Goal: Task Accomplishment & Management: Manage account settings

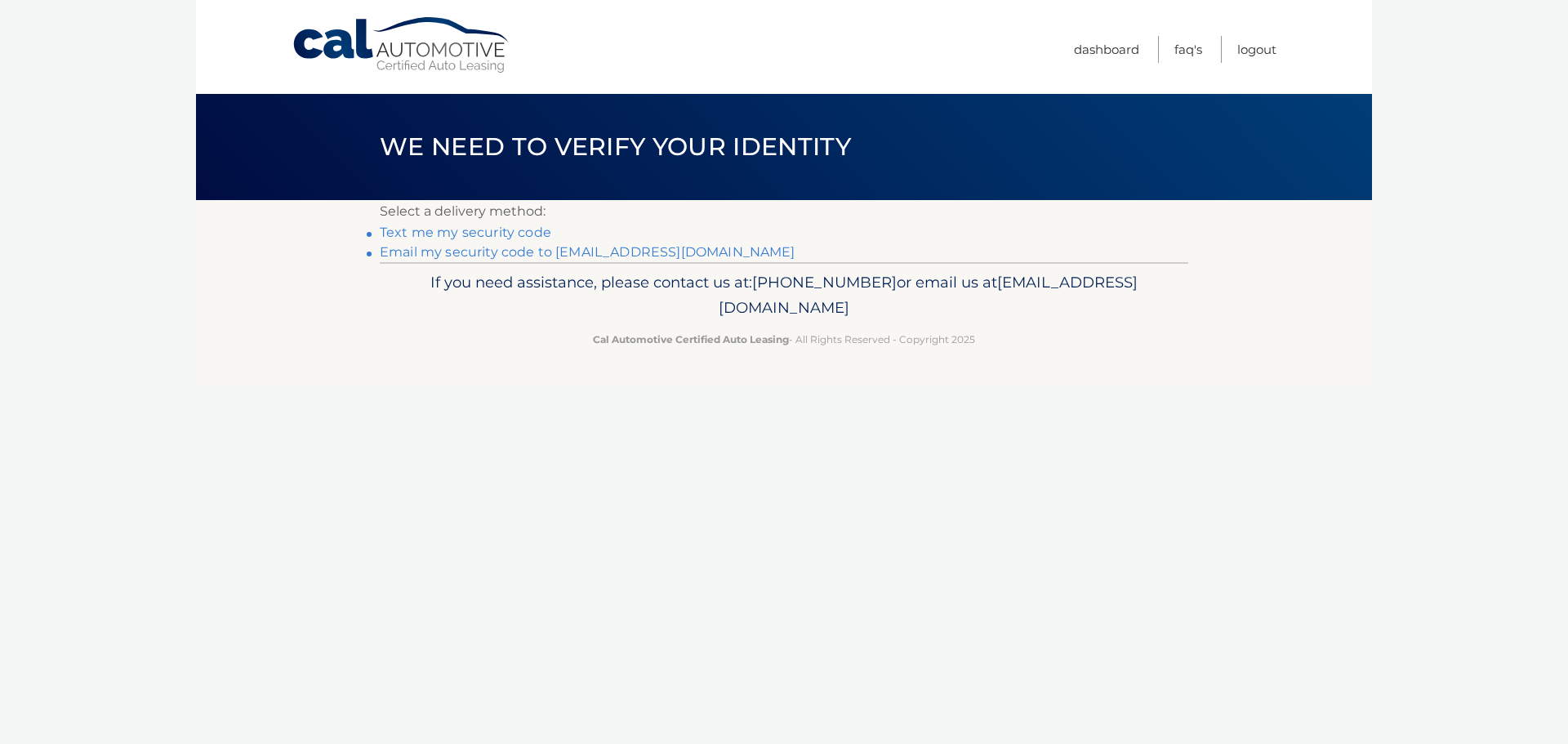
click at [498, 253] on link "Email my security code to m*********@calautomotive.com" at bounding box center [587, 252] width 415 height 16
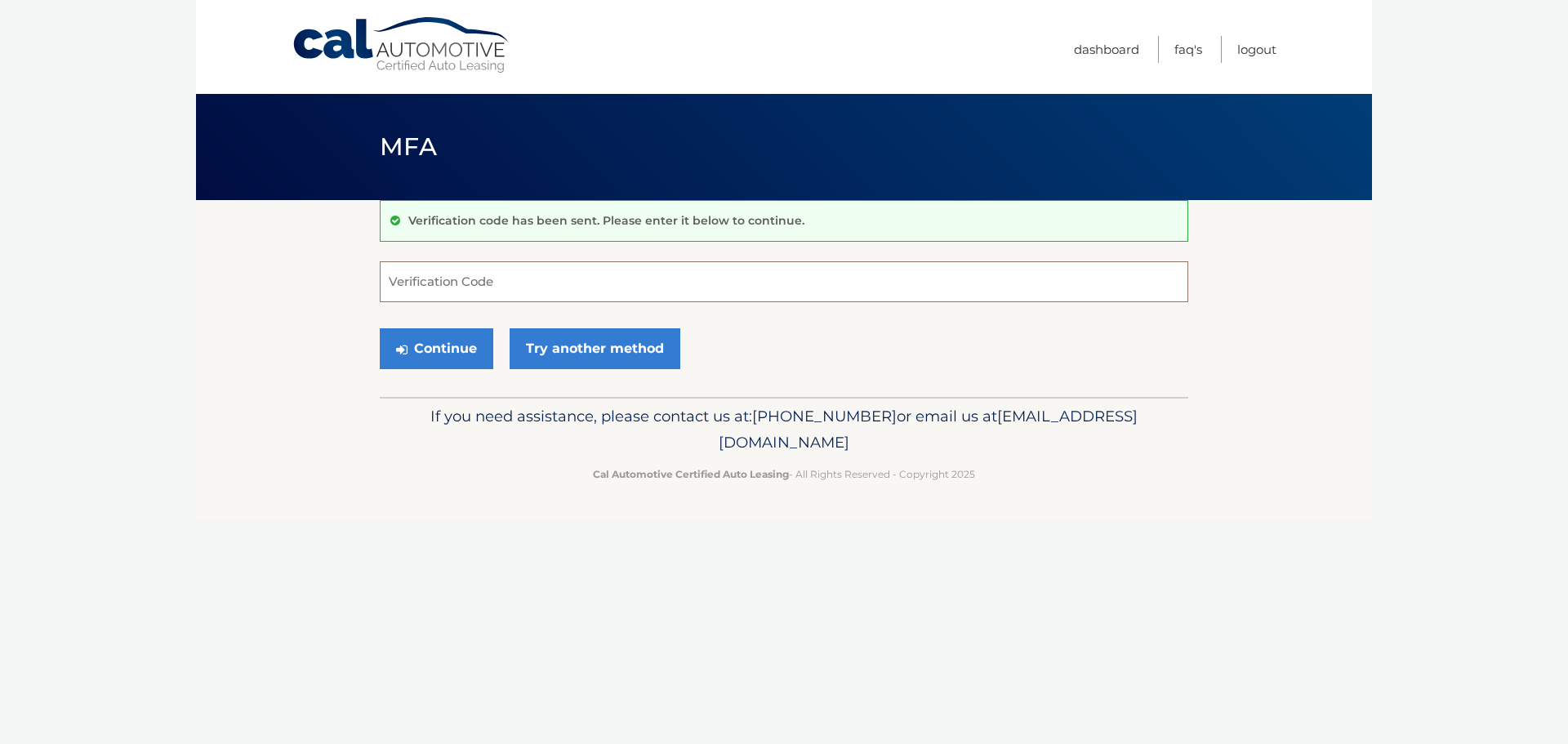
click at [419, 285] on input "Verification Code" at bounding box center [784, 282] width 809 height 41
type input "540129"
click at [441, 348] on button "Continue" at bounding box center [436, 349] width 113 height 41
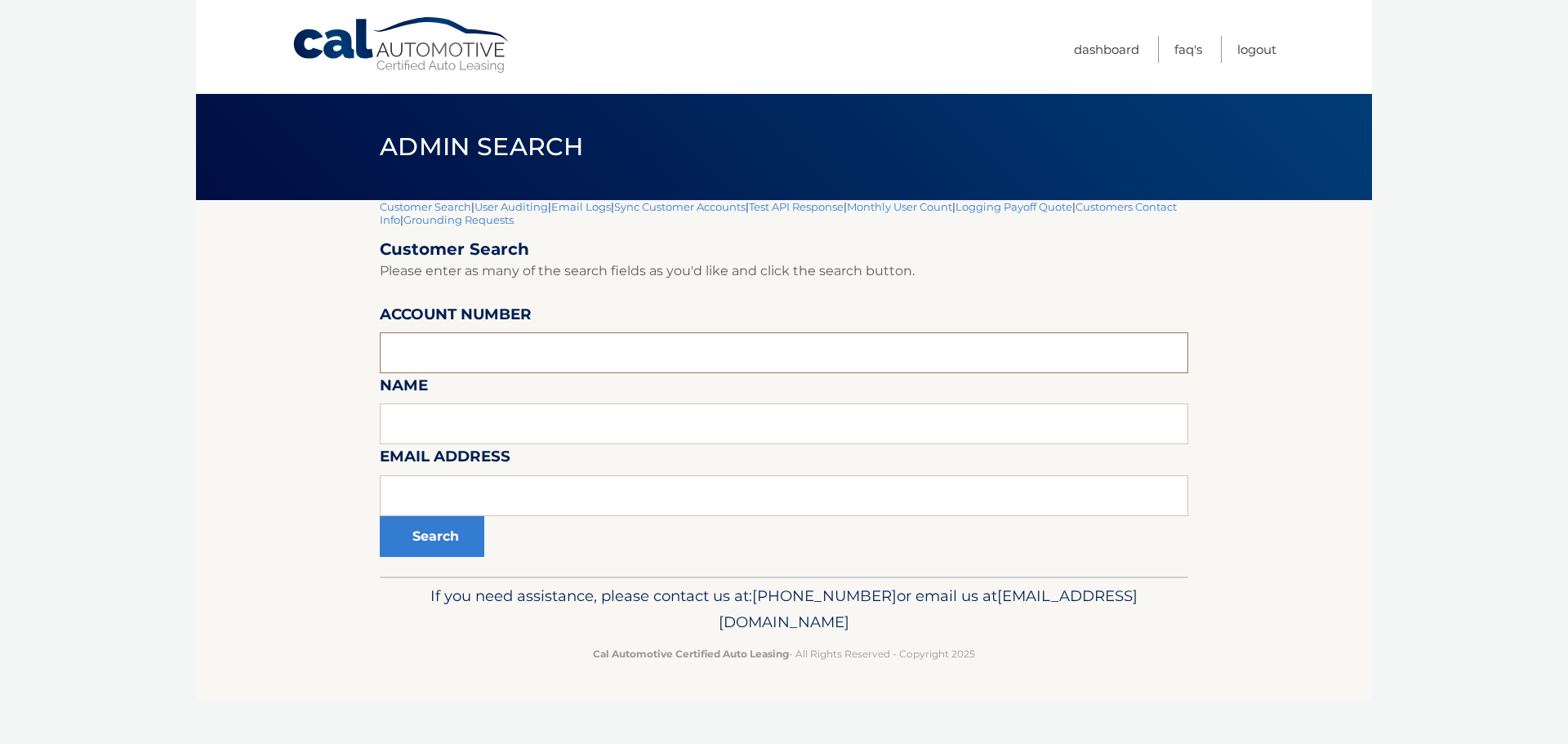
click at [440, 348] on input "text" at bounding box center [784, 352] width 809 height 41
type input "44455907494"
click at [380, 516] on button "Search" at bounding box center [432, 536] width 104 height 41
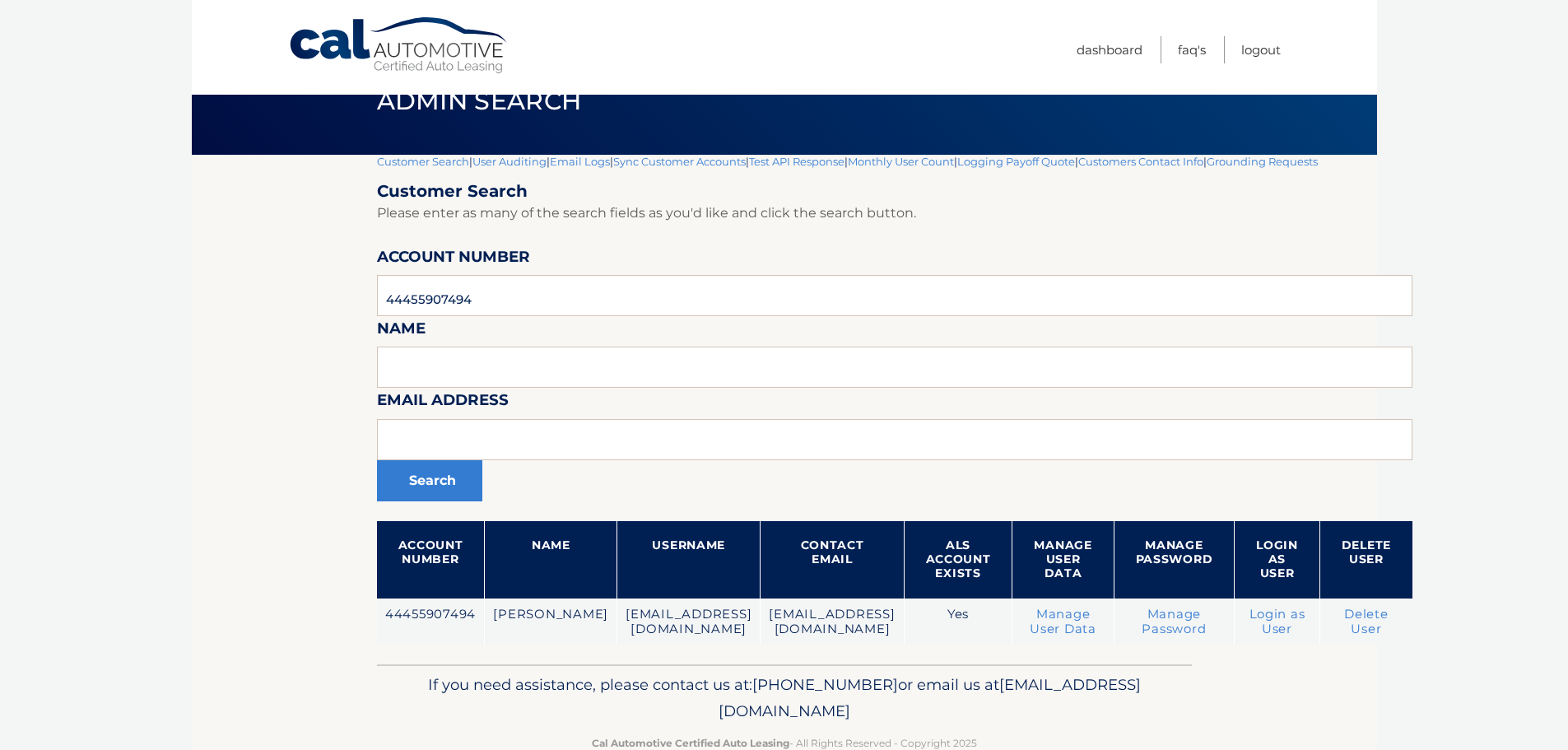
scroll to position [87, 0]
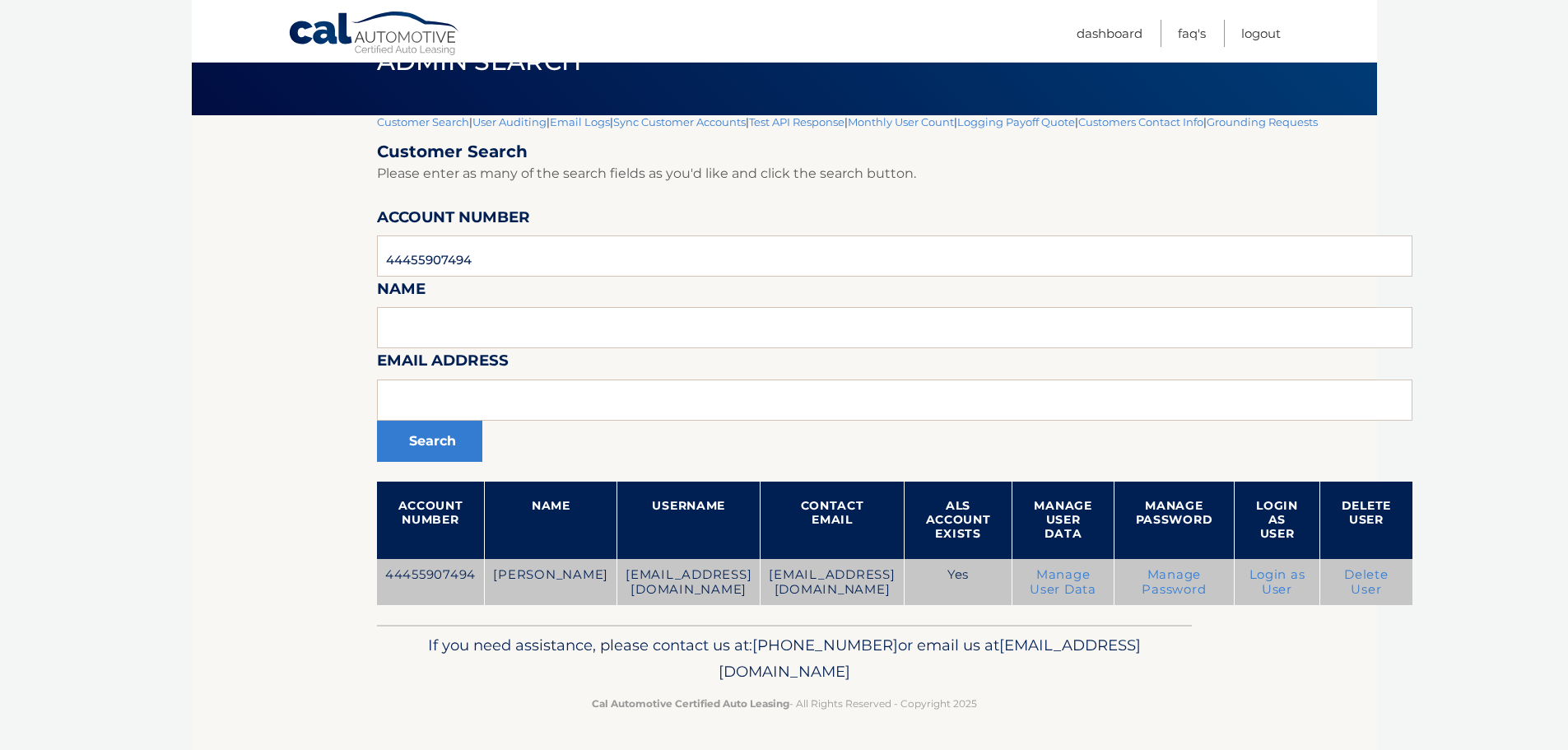
click at [1142, 589] on link "Manage Password" at bounding box center [1174, 582] width 65 height 30
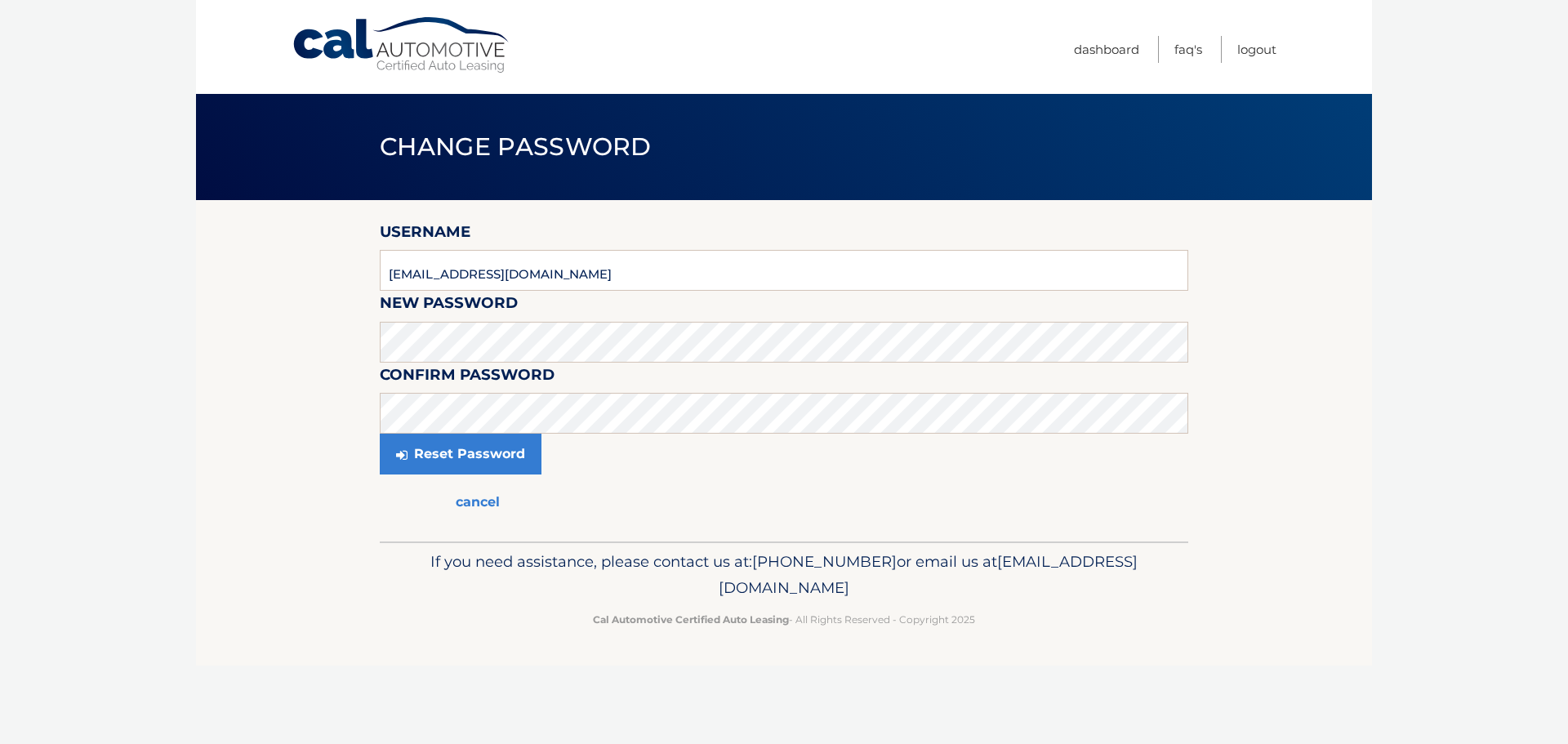
drag, startPoint x: 337, startPoint y: 557, endPoint x: 342, endPoint y: 551, distance: 7.8
click at [337, 558] on footer "If you need assistance, please contact us at: [PHONE_NUMBER] or email us at [EM…" at bounding box center [783, 604] width 1176 height 124
click at [459, 459] on button "Reset Password" at bounding box center [460, 454] width 162 height 41
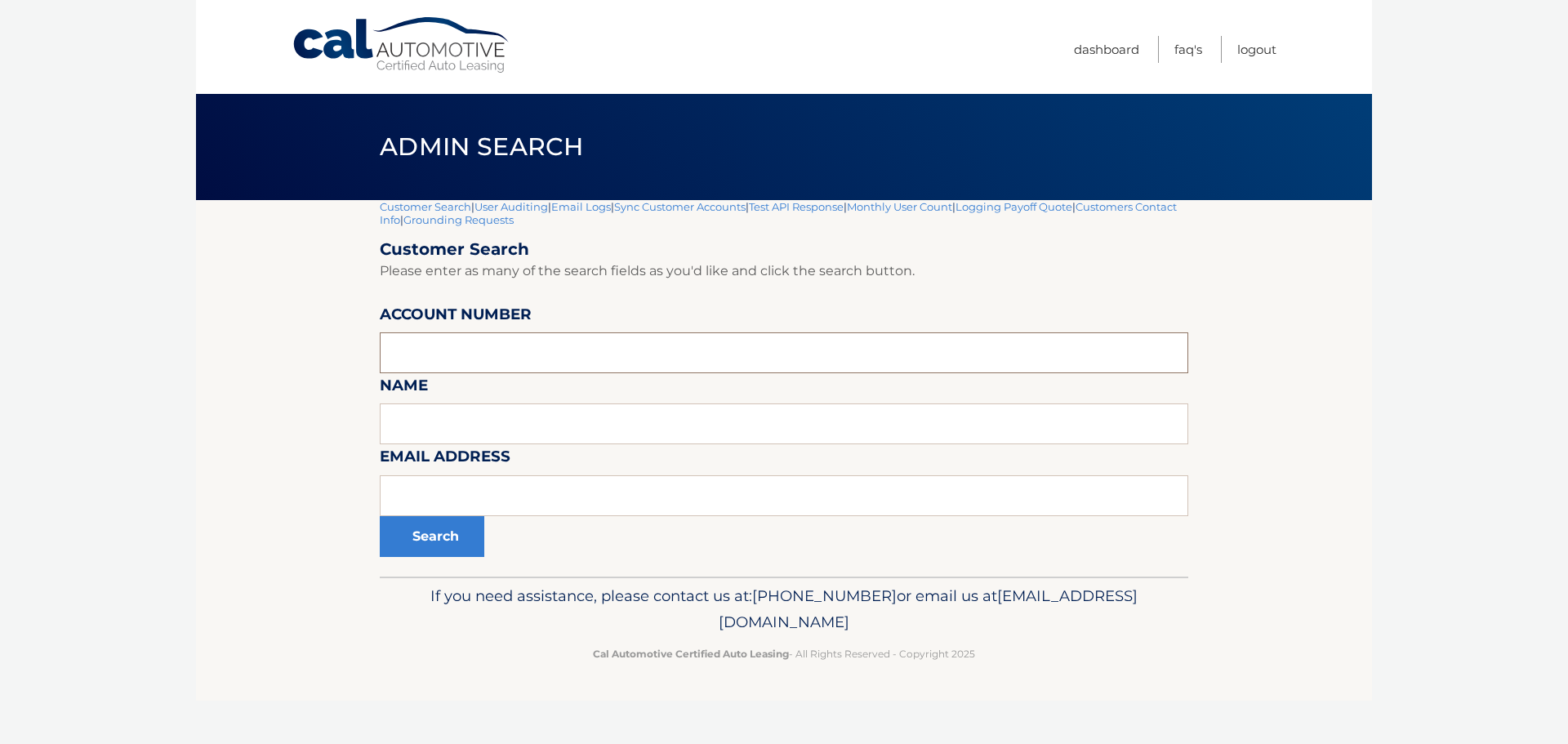
paste input "44455907494"
type input "44455907494"
click at [425, 537] on button "Search" at bounding box center [432, 536] width 104 height 41
